Goal: Find contact information: Find contact information

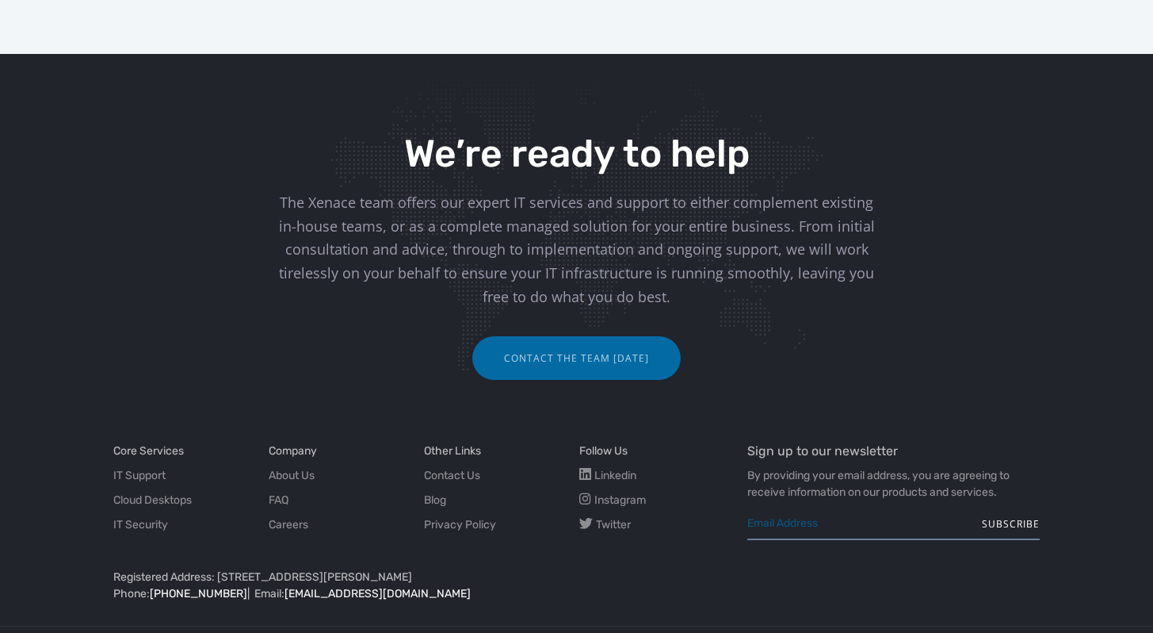
scroll to position [1289, 0]
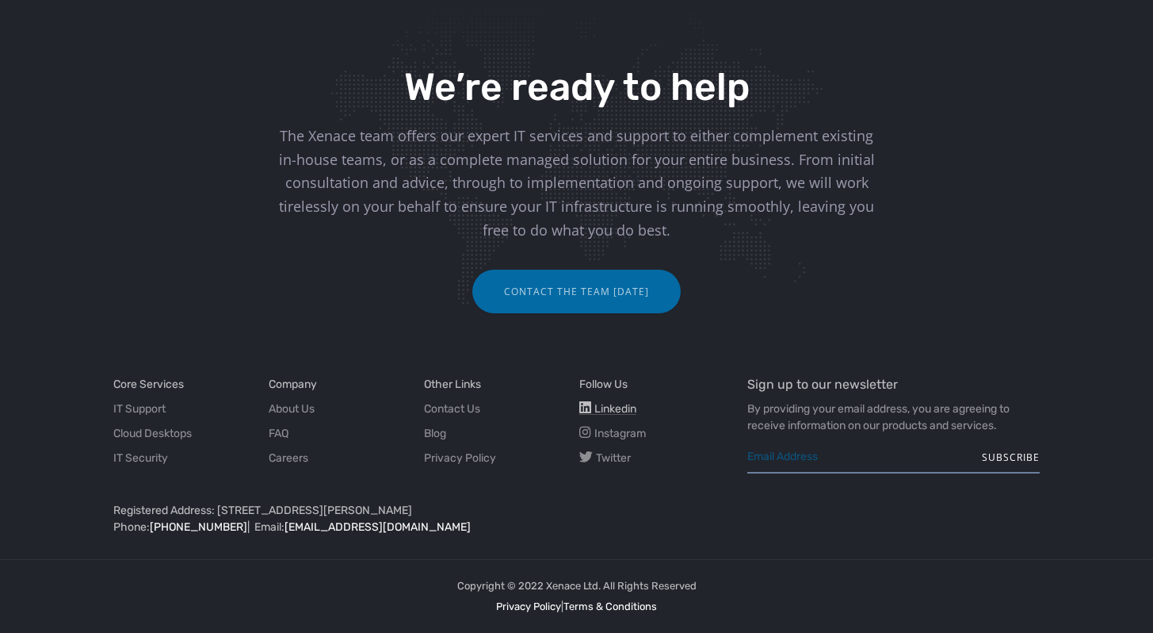
click at [586, 404] on icon at bounding box center [586, 407] width 12 height 13
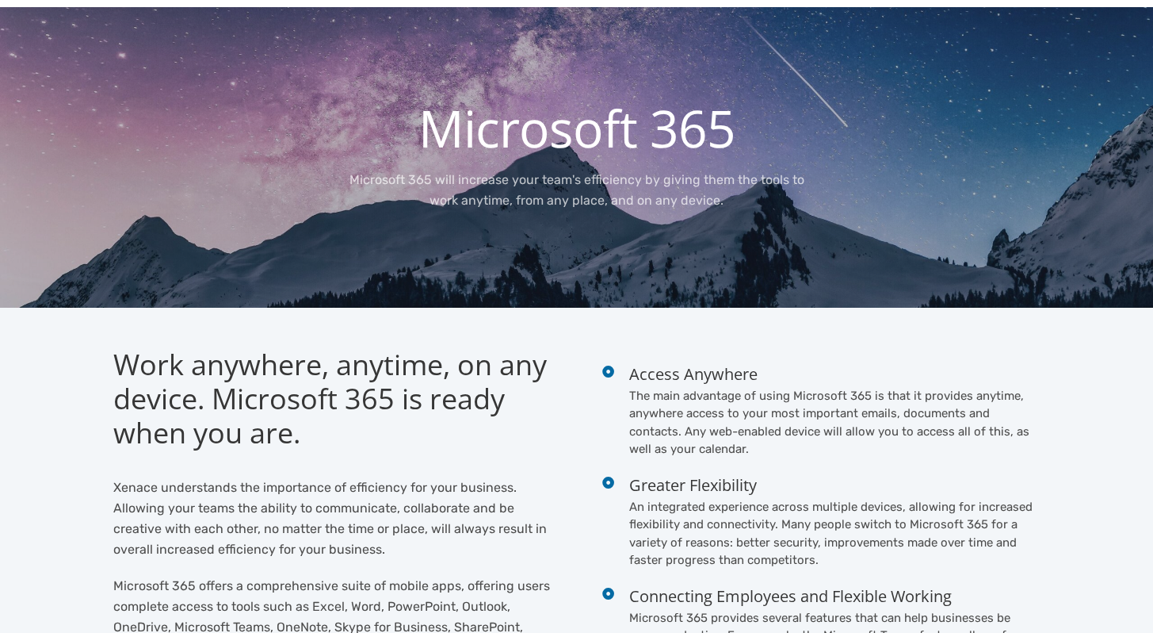
scroll to position [0, 0]
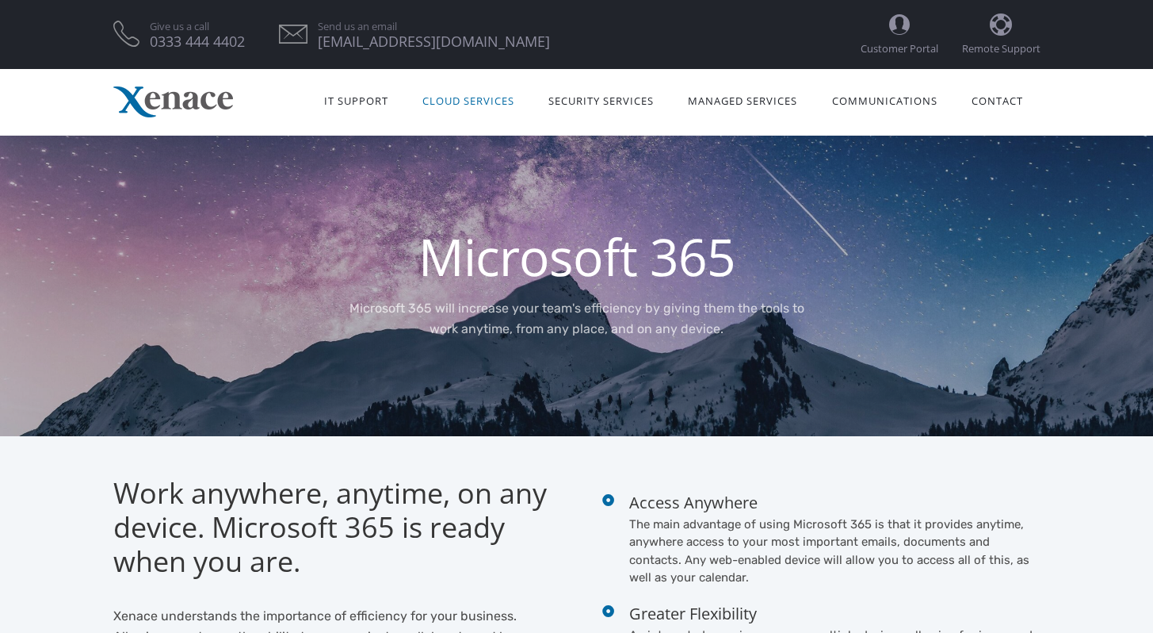
click at [205, 113] on img at bounding box center [173, 101] width 120 height 31
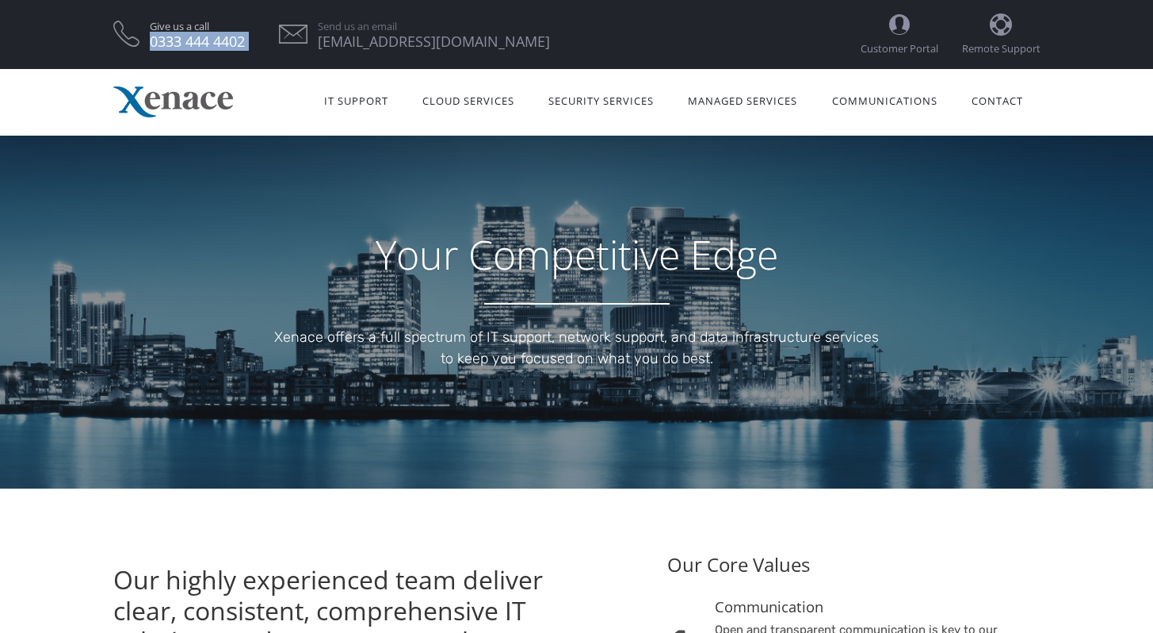
drag, startPoint x: 259, startPoint y: 41, endPoint x: 151, endPoint y: 47, distance: 108.7
click at [151, 47] on ul "Give us a call [PHONE_NUMBER] Send us an email [EMAIL_ADDRESS][DOMAIN_NAME]" at bounding box center [487, 34] width 748 height 38
copy link "0333 444 4402"
drag, startPoint x: 449, startPoint y: 52, endPoint x: 320, endPoint y: 36, distance: 129.3
click at [320, 36] on ul "Give us a call [PHONE_NUMBER] Send us an email [EMAIL_ADDRESS][DOMAIN_NAME]" at bounding box center [487, 34] width 748 height 38
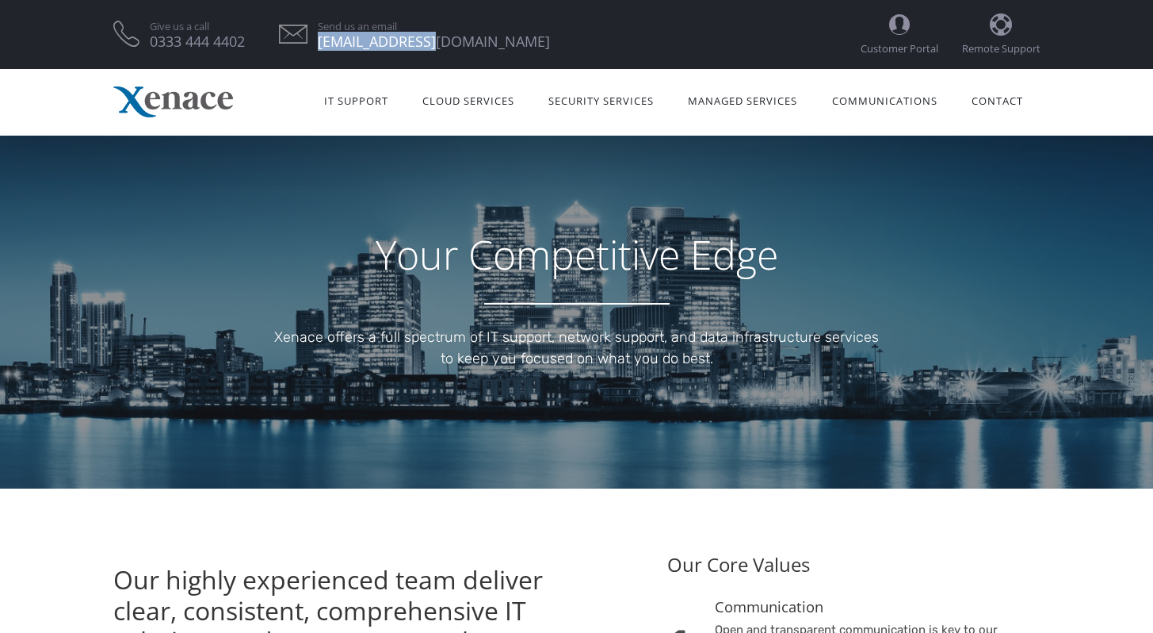
copy span "[EMAIL_ADDRESS][DOMAIN_NAME]"
drag, startPoint x: 97, startPoint y: 28, endPoint x: 207, endPoint y: 75, distance: 119.7
click at [97, 27] on div "Give us a call 0333 444 4402 Send us an email info@xenace.com Customer Portal R…" at bounding box center [576, 34] width 1153 height 69
